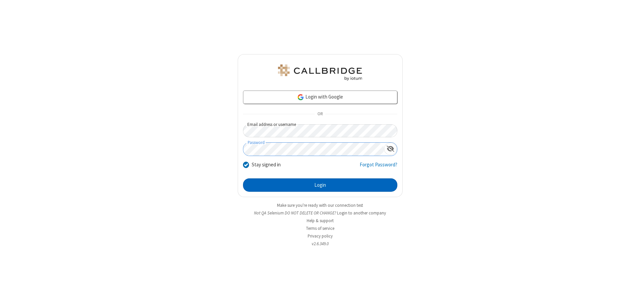
click at [320, 185] on button "Login" at bounding box center [320, 184] width 154 height 13
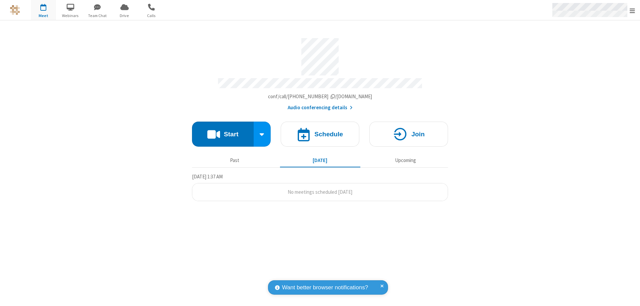
click at [633, 10] on span "Open menu" at bounding box center [632, 10] width 5 height 7
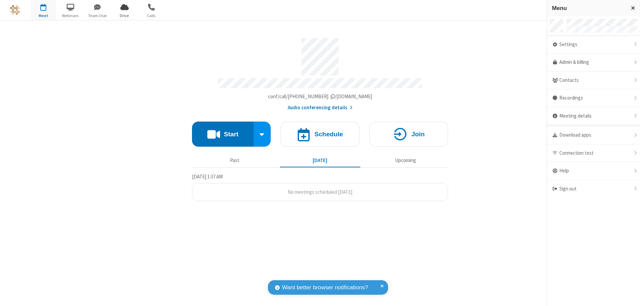
click at [124, 15] on span "Drive" at bounding box center [124, 16] width 25 height 6
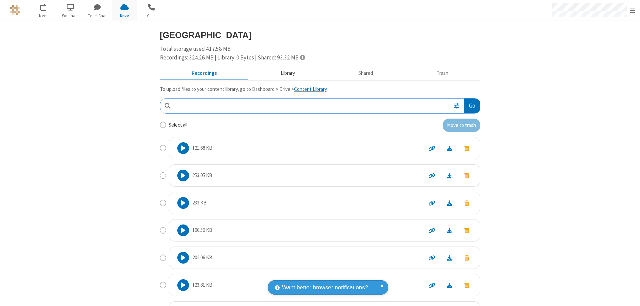
click at [285, 73] on button "Library" at bounding box center [288, 73] width 78 height 13
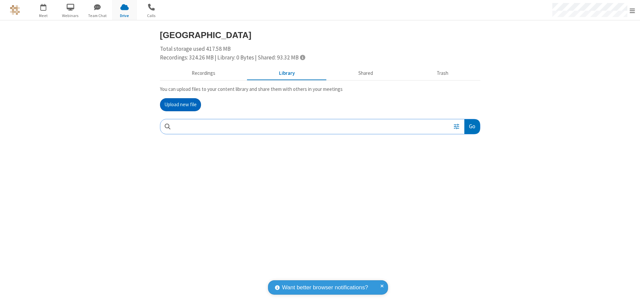
click at [180, 104] on button "Upload new file" at bounding box center [180, 104] width 41 height 13
click at [467, 170] on span "Move to trash" at bounding box center [467, 170] width 5 height 6
